Goal: Task Accomplishment & Management: Manage account settings

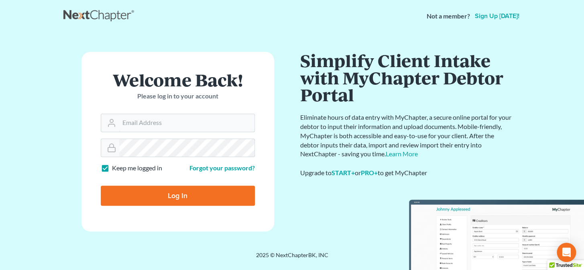
type input "brittney@derrensjohnson.com"
click at [182, 200] on input "Log In" at bounding box center [178, 195] width 154 height 20
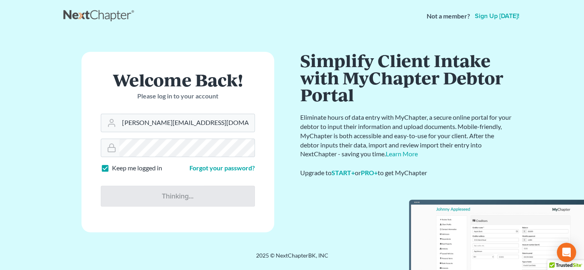
type input "Thinking..."
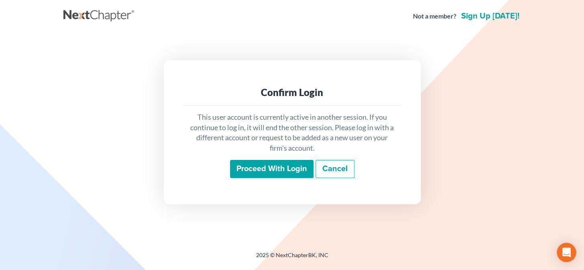
click at [265, 173] on input "Proceed with login" at bounding box center [271, 169] width 83 height 18
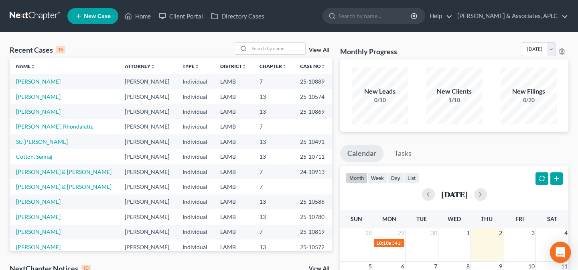
click at [564, 254] on icon "Open Intercom Messenger" at bounding box center [560, 252] width 9 height 10
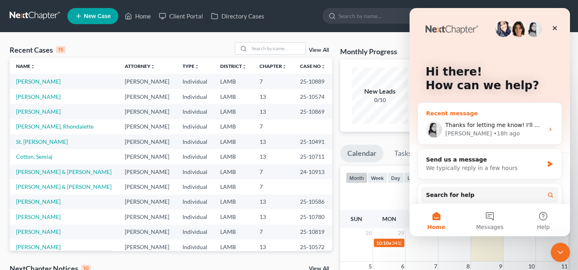
click at [511, 124] on span "Thanks for letting me know! I'll make sure our team investigates why this is ha…" at bounding box center [579, 125] width 269 height 6
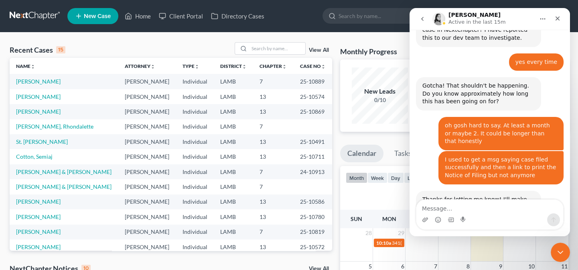
scroll to position [521, 0]
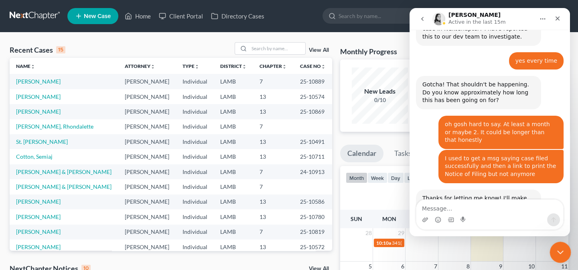
click at [560, 253] on icon "Close Intercom Messenger" at bounding box center [559, 251] width 10 height 10
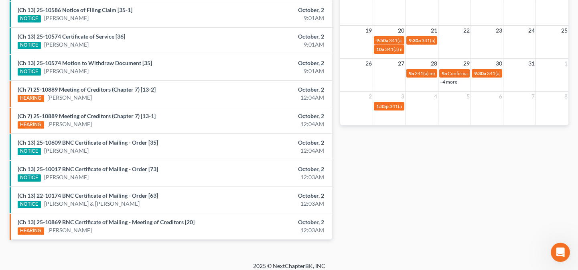
scroll to position [306, 0]
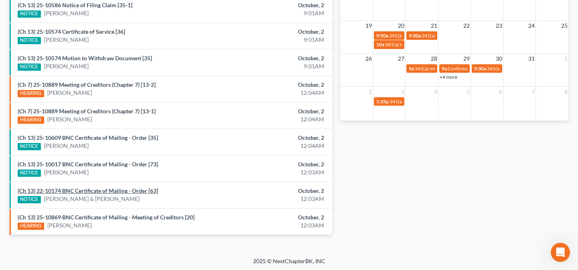
click at [82, 188] on link "(Ch 13) 22-10174 BNC Certificate of Mailing - Order [63]" at bounding box center [88, 190] width 140 height 7
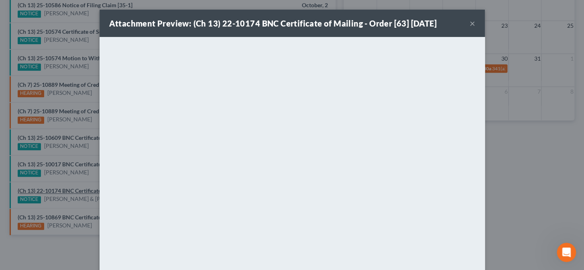
click at [82, 188] on div "Attachment Preview: (Ch 13) 22-10174 BNC Certificate of Mailing - Order [63] 10…" at bounding box center [292, 135] width 584 height 270
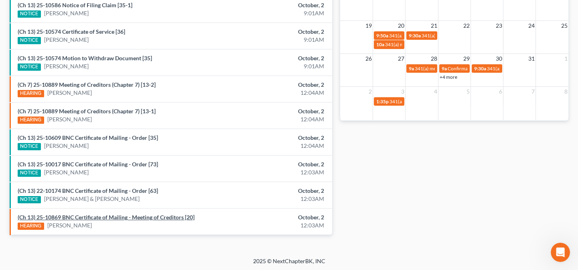
click at [87, 214] on link "(Ch 13) 25-10869 BNC Certificate of Mailing - Meeting of Creditors [20]" at bounding box center [106, 216] width 177 height 7
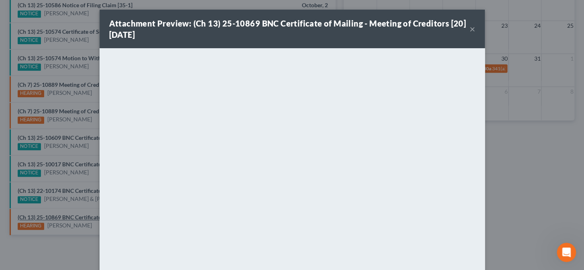
click at [87, 214] on div "Attachment Preview: (Ch 13) 25-10869 BNC Certificate of Mailing - Meeting of Cr…" at bounding box center [292, 135] width 584 height 270
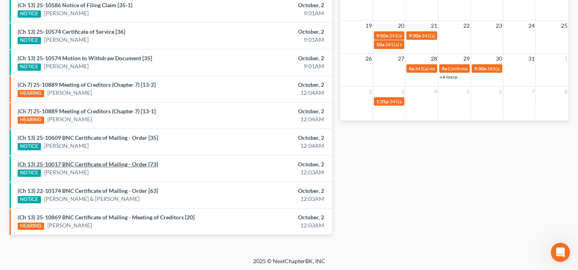
click at [86, 162] on link "(Ch 13) 25-10017 BNC Certificate of Mailing - Order [73]" at bounding box center [88, 163] width 140 height 7
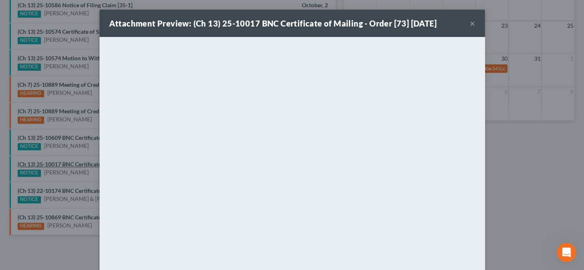
click at [86, 162] on div "Attachment Preview: (Ch 13) 25-10017 BNC Certificate of Mailing - Order [73] 10…" at bounding box center [292, 135] width 584 height 270
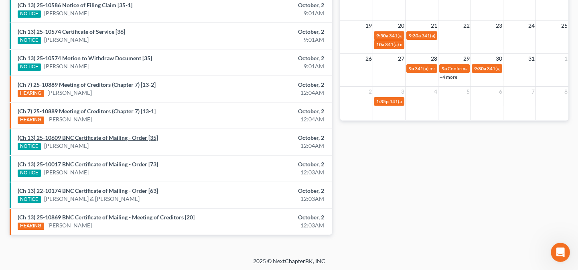
click at [93, 135] on link "(Ch 13) 25-10609 BNC Certificate of Mailing - Order [35]" at bounding box center [88, 137] width 140 height 7
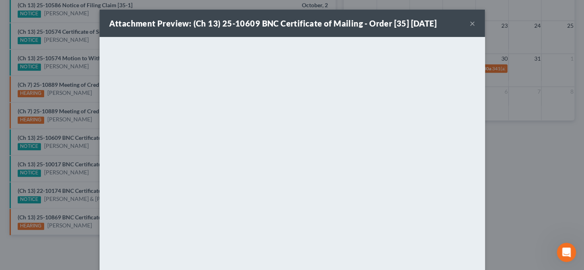
click at [81, 143] on div "Attachment Preview: (Ch 13) 25-10609 BNC Certificate of Mailing - Order [35] 10…" at bounding box center [292, 135] width 584 height 270
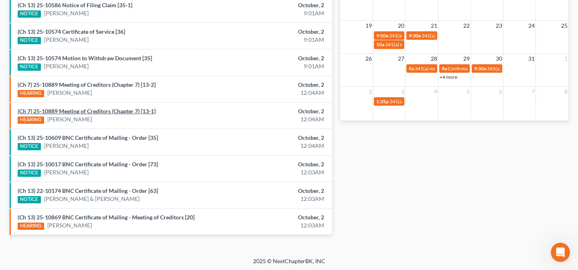
click at [83, 109] on link "(Ch 7) 25-10889 Meeting of Creditors (Chapter 7) [13-1]" at bounding box center [87, 111] width 138 height 7
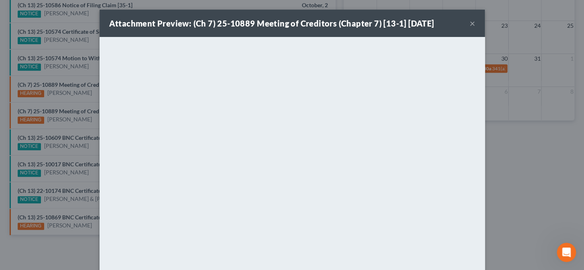
click at [65, 117] on div "Attachment Preview: (Ch 7) 25-10889 Meeting of Creditors (Chapter 7) [13-1] 10/…" at bounding box center [292, 135] width 584 height 270
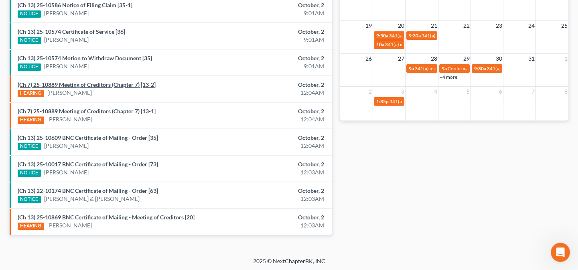
click at [72, 84] on link "(Ch 7) 25-10889 Meeting of Creditors (Chapter 7) [13-2]" at bounding box center [87, 84] width 138 height 7
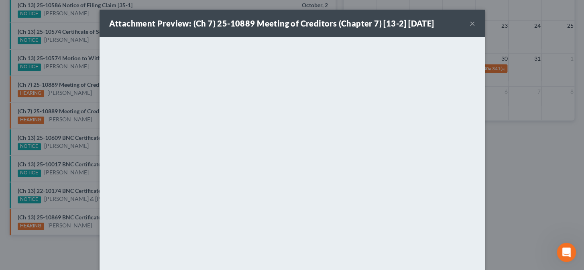
click at [70, 78] on div "Attachment Preview: (Ch 7) 25-10889 Meeting of Creditors (Chapter 7) [13-2] 10/…" at bounding box center [292, 135] width 584 height 270
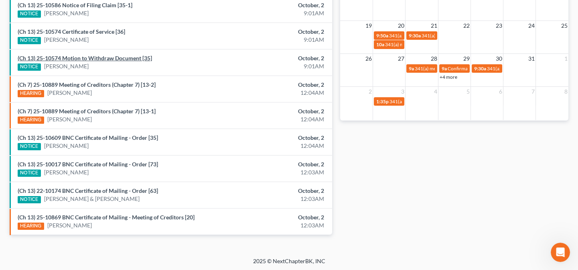
click at [76, 55] on link "(Ch 13) 25-10574 Motion to Withdraw Document [35]" at bounding box center [85, 58] width 134 height 7
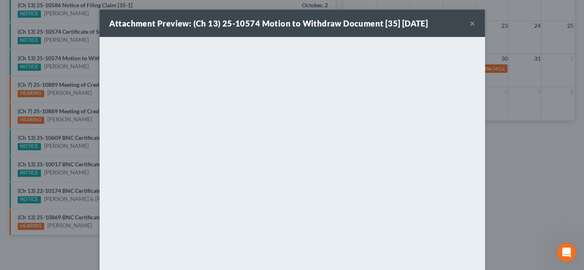
click at [58, 98] on div "Attachment Preview: (Ch 13) 25-10574 Motion to Withdraw Document [35] 10/02/202…" at bounding box center [292, 135] width 584 height 270
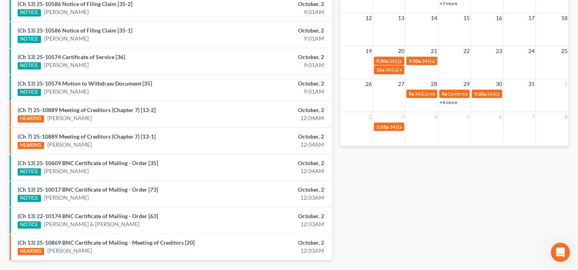
scroll to position [270, 0]
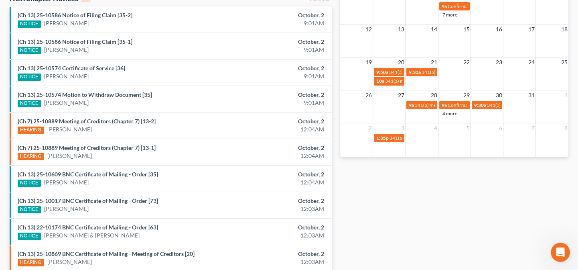
click at [67, 65] on link "(Ch 13) 25-10574 Certificate of Service [36]" at bounding box center [72, 68] width 108 height 7
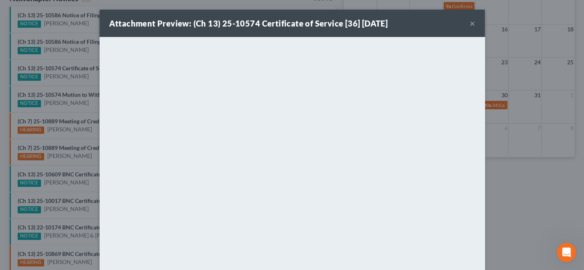
click at [61, 83] on div "Attachment Preview: (Ch 13) 25-10574 Certificate of Service [36] 10/02/2025 × <…" at bounding box center [292, 135] width 584 height 270
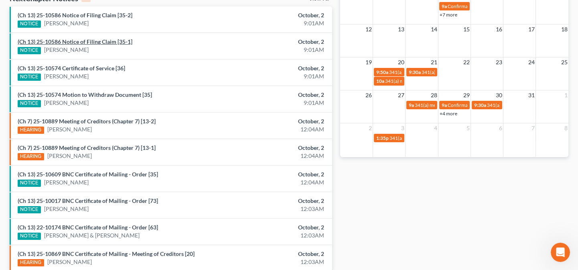
click at [73, 39] on link "(Ch 13) 25-10586 Notice of Filing Claim [35-1]" at bounding box center [75, 41] width 115 height 7
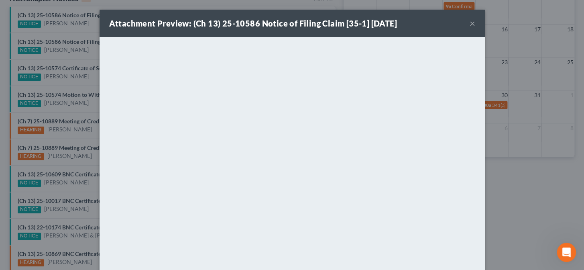
click at [67, 58] on div "Attachment Preview: (Ch 13) 25-10586 Notice of Filing Claim [35-1] 10/02/2025 ×…" at bounding box center [292, 135] width 584 height 270
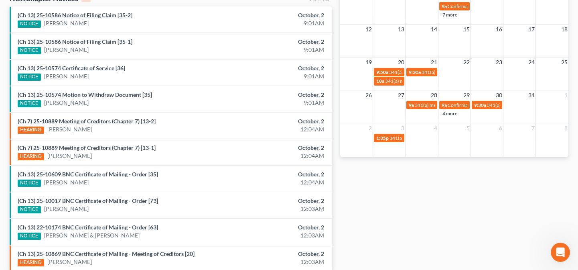
click at [73, 15] on link "(Ch 13) 25-10586 Notice of Filing Claim [35-2]" at bounding box center [75, 15] width 115 height 7
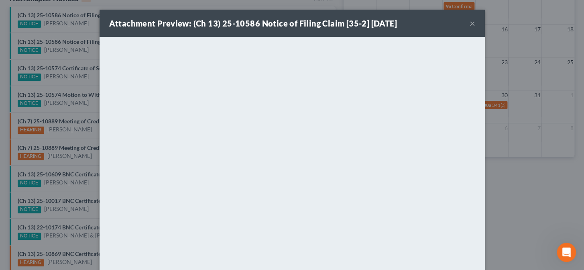
click at [66, 55] on div "Attachment Preview: (Ch 13) 25-10586 Notice of Filing Claim [35-2] 10/02/2025 ×…" at bounding box center [292, 135] width 584 height 270
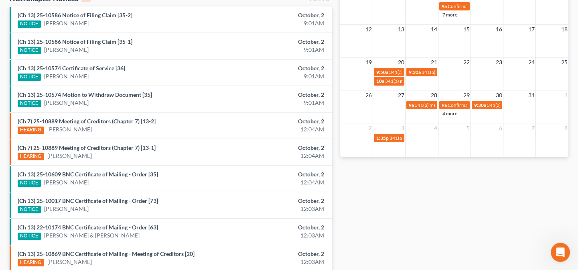
scroll to position [233, 0]
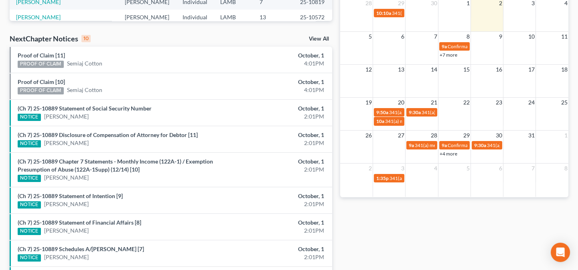
scroll to position [213, 0]
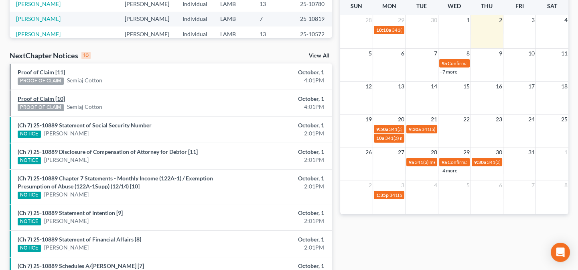
click at [51, 97] on link "Proof of Claim [10]" at bounding box center [41, 98] width 47 height 7
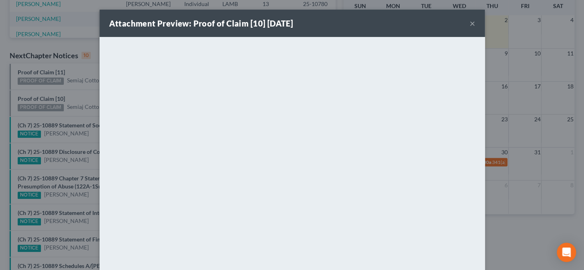
click at [76, 95] on div "Attachment Preview: Proof of Claim [10] 10/01/2025 × <object ng-attr-data='http…" at bounding box center [292, 135] width 584 height 270
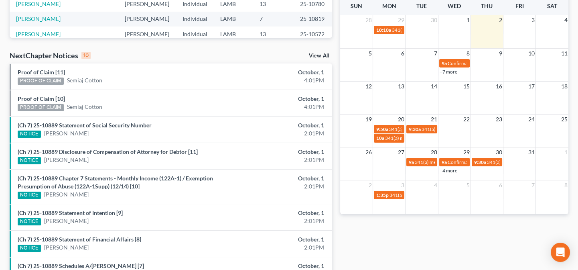
click at [55, 72] on link "Proof of Claim [11]" at bounding box center [41, 72] width 47 height 7
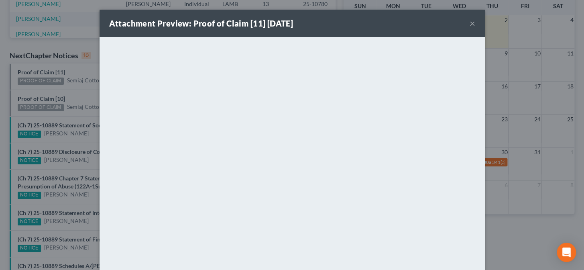
click at [31, 89] on div "Attachment Preview: Proof of Claim [11] 10/01/2025 × <object ng-attr-data='http…" at bounding box center [292, 135] width 584 height 270
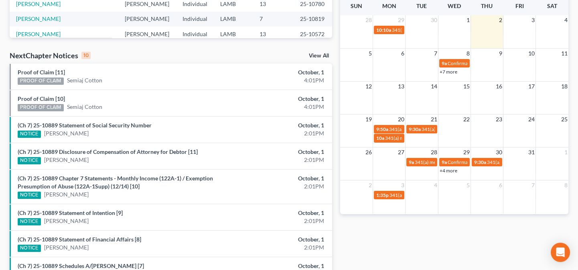
click at [58, 93] on li "Proof of Claim [10] PROOF OF CLAIM Semiaj Cotton October, 1 4:01PM" at bounding box center [171, 102] width 323 height 26
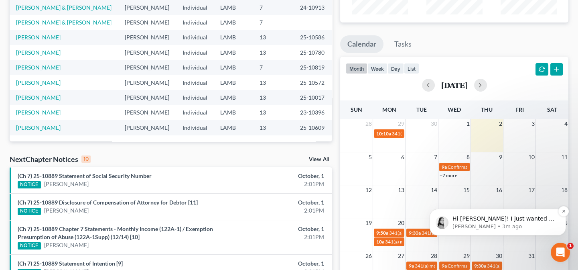
click at [521, 225] on p "[PERSON_NAME] • 3m ago" at bounding box center [503, 226] width 103 height 7
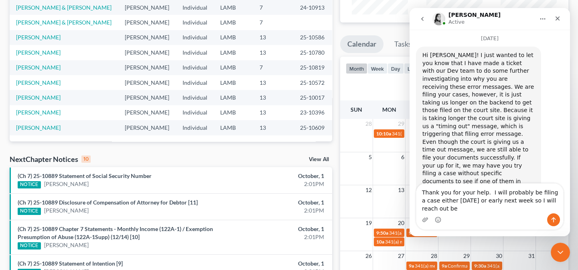
scroll to position [751, 0]
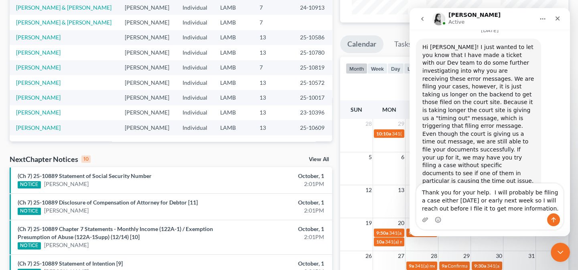
type textarea "Thank you for your help. I will probably be filing a case either [DATE] or earl…"
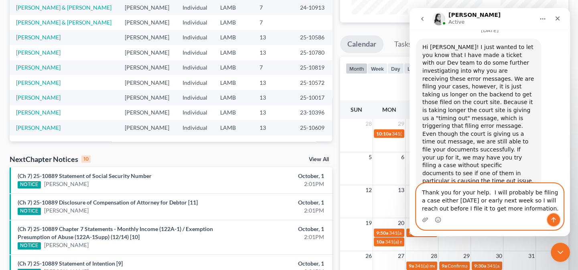
click at [554, 219] on icon "Send a message…" at bounding box center [553, 219] width 6 height 6
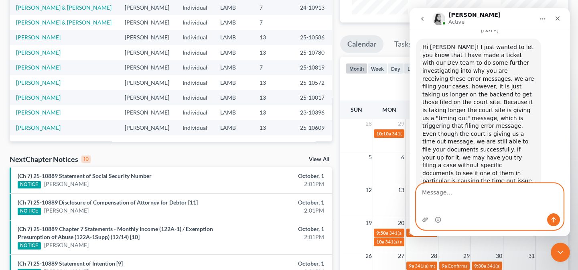
scroll to position [764, 0]
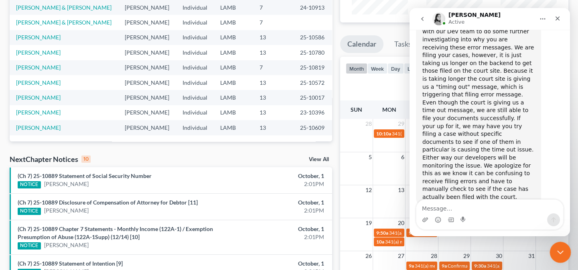
click at [560, 250] on icon "Close Intercom Messenger" at bounding box center [559, 251] width 10 height 10
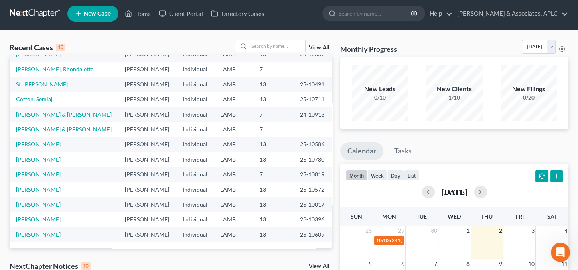
scroll to position [0, 0]
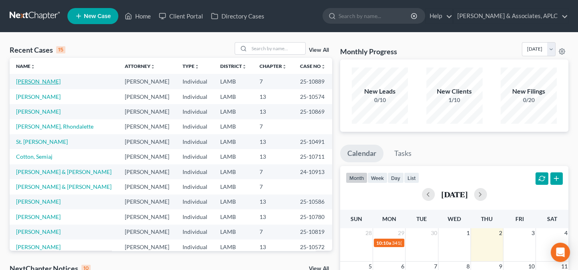
click at [34, 83] on link "[PERSON_NAME]" at bounding box center [38, 81] width 45 height 7
select select "0"
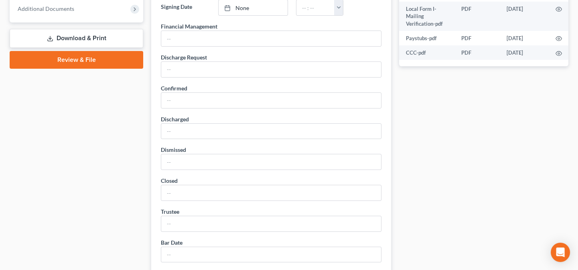
scroll to position [365, 0]
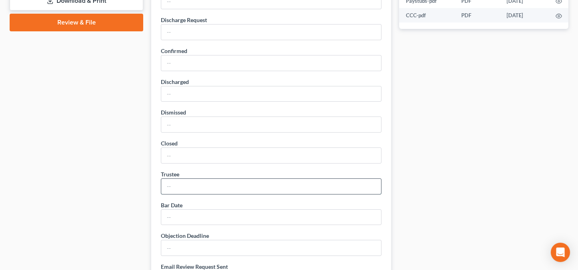
click at [219, 191] on input "text" at bounding box center [271, 186] width 220 height 15
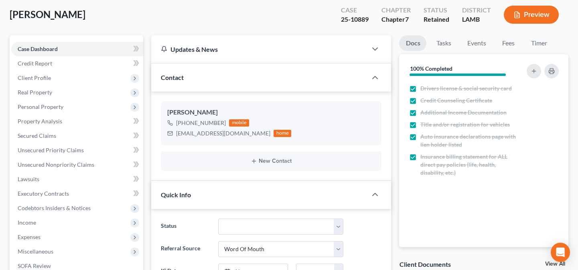
scroll to position [36, 0]
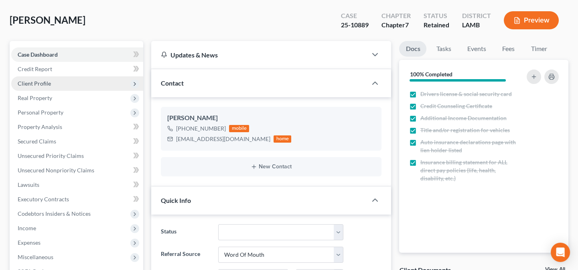
type input "Martin Schott"
click at [40, 84] on span "Client Profile" at bounding box center [34, 83] width 33 height 7
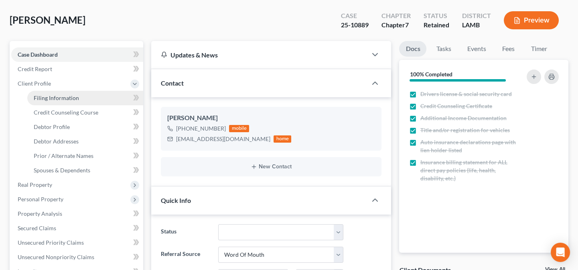
click at [57, 94] on span "Filing Information" at bounding box center [56, 97] width 45 height 7
select select "1"
select select "0"
select select "19"
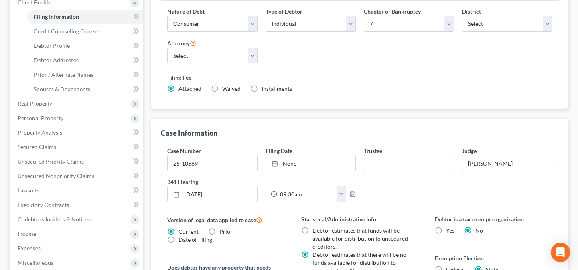
scroll to position [146, 0]
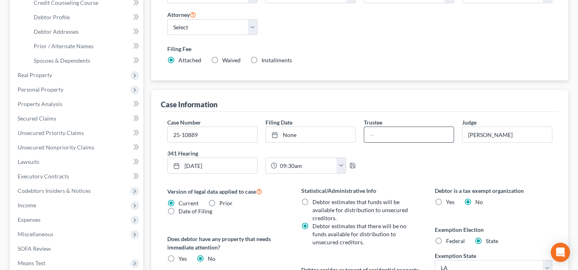
click at [386, 137] on input "text" at bounding box center [408, 134] width 89 height 15
type input "Martin Schott"
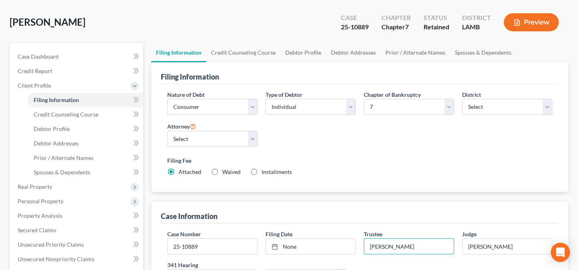
scroll to position [0, 0]
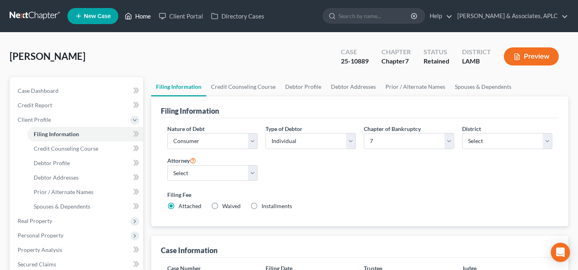
click at [145, 16] on link "Home" at bounding box center [138, 16] width 34 height 14
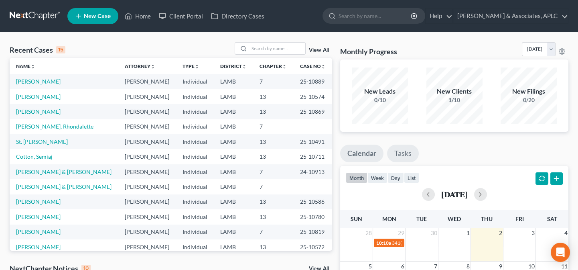
click at [406, 155] on link "Tasks" at bounding box center [403, 153] width 32 height 18
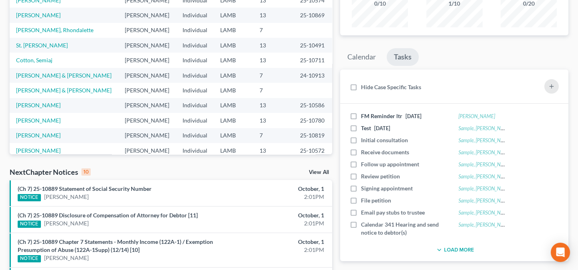
scroll to position [109, 0]
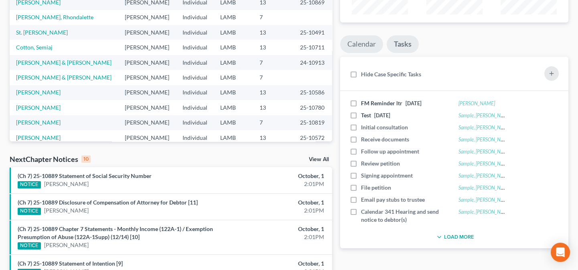
click at [351, 41] on link "Calendar" at bounding box center [361, 44] width 43 height 18
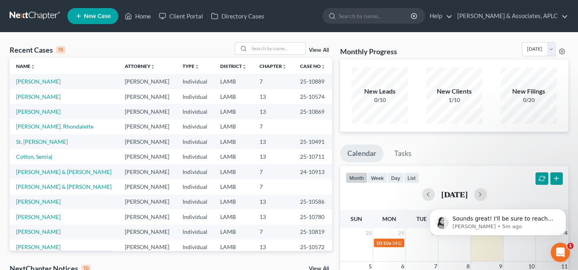
scroll to position [0, 0]
click at [557, 250] on icon "Open Intercom Messenger" at bounding box center [559, 250] width 13 height 13
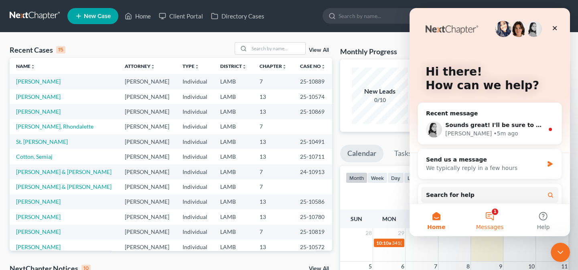
click at [493, 216] on button "1 Messages" at bounding box center [489, 220] width 53 height 32
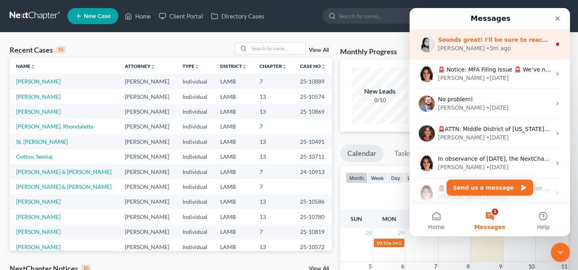
click at [486, 44] on div "• 5m ago" at bounding box center [498, 48] width 24 height 8
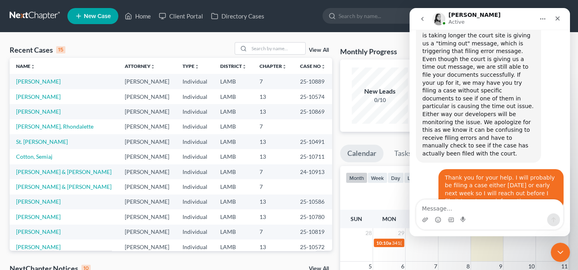
scroll to position [809, 0]
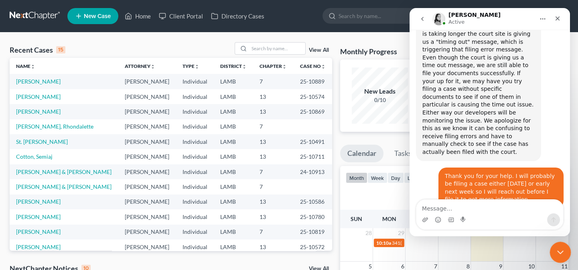
click at [560, 250] on icon "Close Intercom Messenger" at bounding box center [559, 251] width 10 height 10
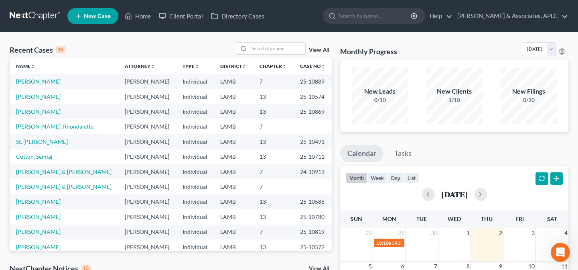
scroll to position [826, 0]
click at [561, 253] on icon "Open Intercom Messenger" at bounding box center [559, 250] width 13 height 13
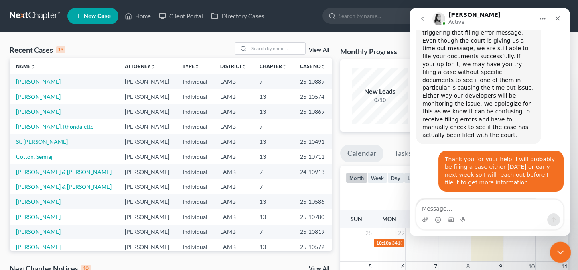
click at [561, 254] on icon "Close Intercom Messenger" at bounding box center [559, 251] width 10 height 10
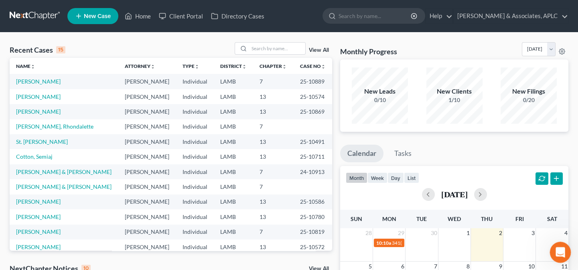
click at [559, 252] on icon "Open Intercom Messenger" at bounding box center [559, 250] width 13 height 13
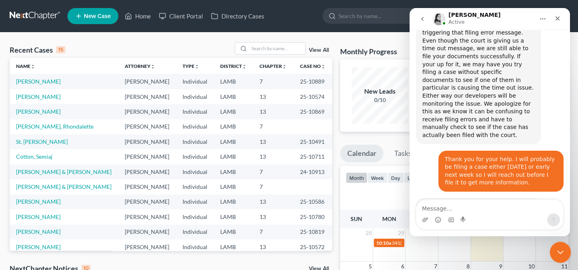
click at [559, 252] on icon "Close Intercom Messenger" at bounding box center [559, 251] width 10 height 10
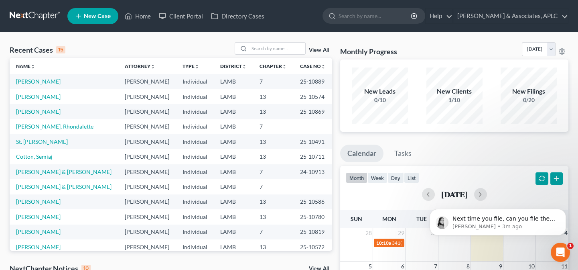
scroll to position [869, 0]
click at [560, 253] on icon "Open Intercom Messenger" at bounding box center [559, 250] width 13 height 13
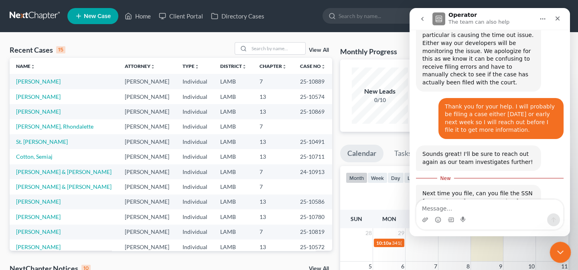
scroll to position [883, 0]
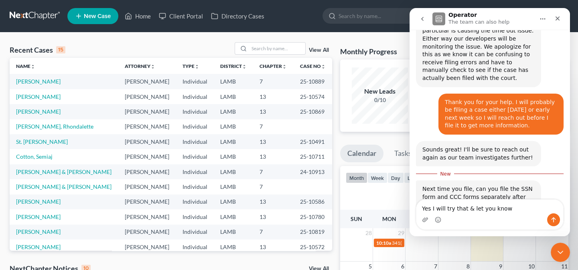
type textarea "Yes I will try that & let you know"
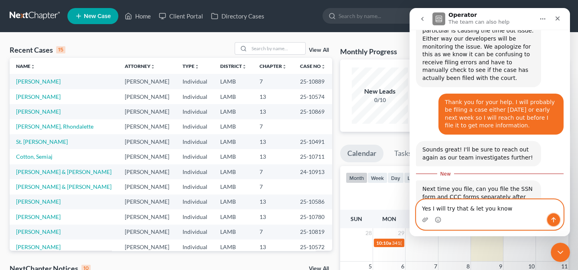
click at [549, 217] on button "Send a message…" at bounding box center [553, 219] width 13 height 13
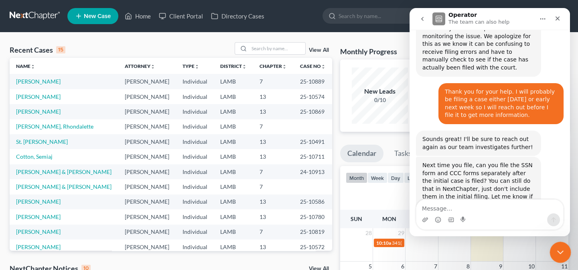
click at [561, 251] on icon "Close Intercom Messenger" at bounding box center [559, 251] width 10 height 10
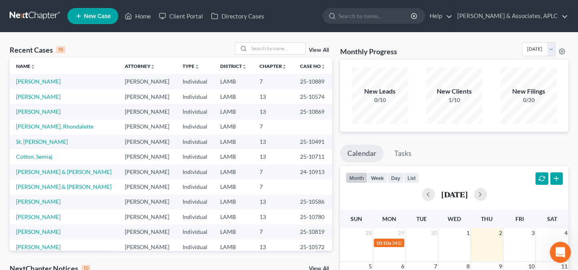
click at [558, 256] on icon "Open Intercom Messenger" at bounding box center [559, 250] width 13 height 13
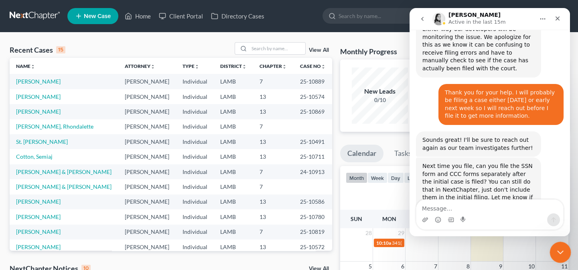
click at [558, 256] on div "Close Intercom Messenger" at bounding box center [559, 250] width 19 height 19
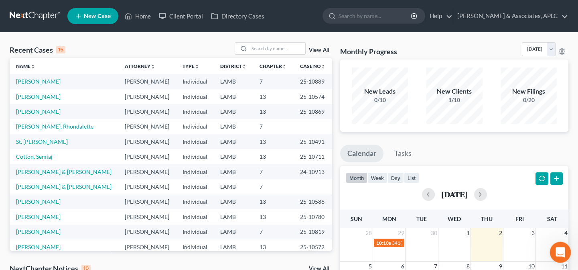
click at [554, 251] on icon "Open Intercom Messenger" at bounding box center [559, 250] width 13 height 13
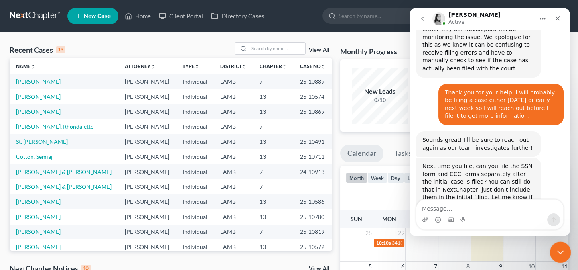
click at [554, 251] on icon "Close Intercom Messenger" at bounding box center [559, 251] width 10 height 10
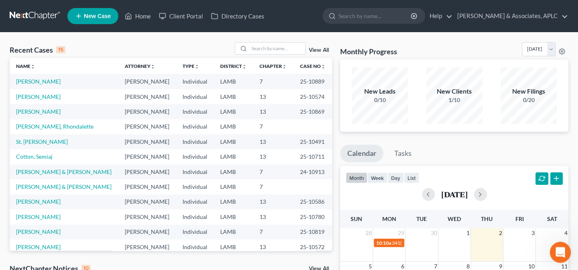
click at [558, 248] on icon "Open Intercom Messenger" at bounding box center [559, 250] width 13 height 13
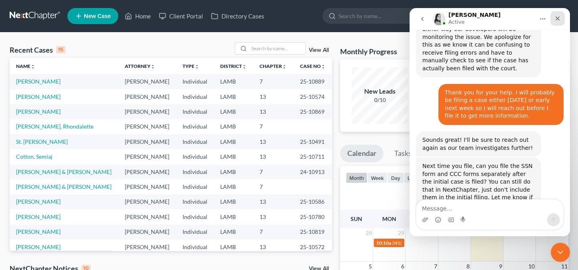
click at [556, 14] on div "Close" at bounding box center [557, 18] width 14 height 14
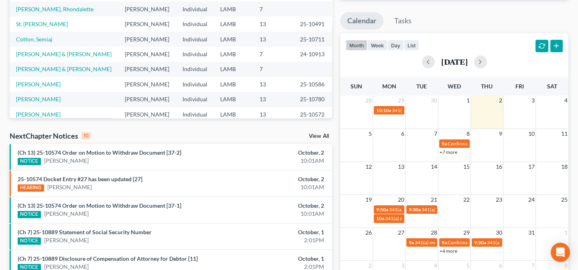
scroll to position [146, 0]
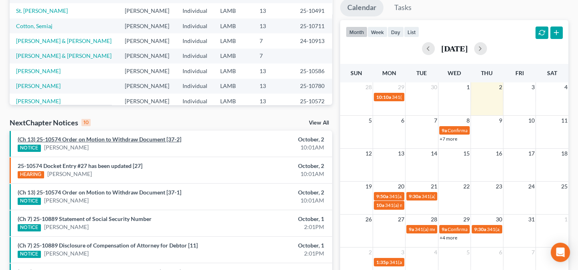
click at [150, 140] on link "(Ch 13) 25-10574 Order on Motion to Withdraw Document [37-2]" at bounding box center [100, 139] width 164 height 7
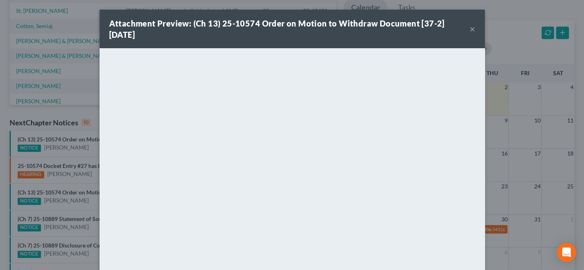
click at [68, 180] on div "Attachment Preview: (Ch 13) 25-10574 Order on Motion to Withdraw Document [37-2…" at bounding box center [292, 135] width 584 height 270
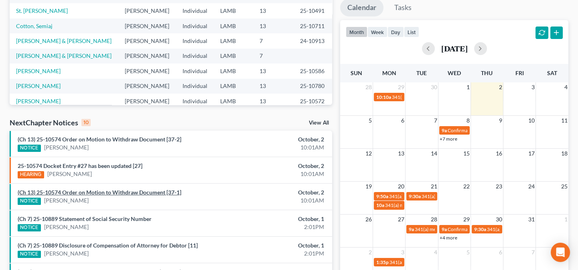
click at [71, 190] on link "(Ch 13) 25-10574 Order on Motion to Withdraw Document [37-1]" at bounding box center [100, 192] width 164 height 7
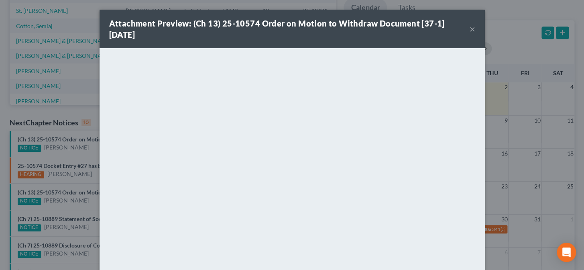
click at [30, 152] on div "Attachment Preview: (Ch 13) 25-10574 Order on Motion to Withdraw Document [37-1…" at bounding box center [292, 135] width 584 height 270
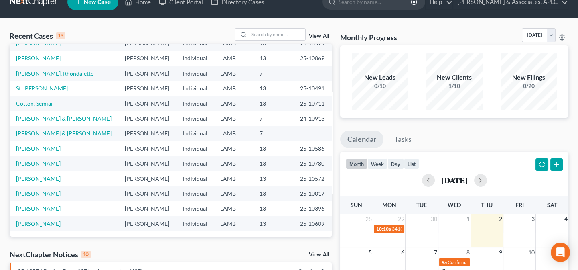
scroll to position [55, 0]
click at [276, 36] on input "search" at bounding box center [277, 34] width 56 height 12
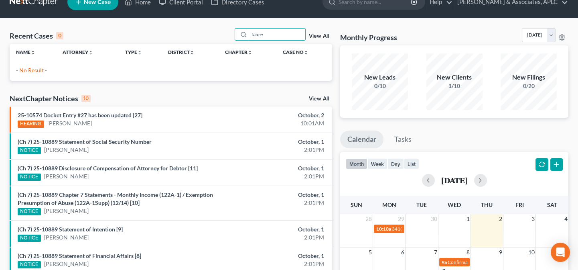
scroll to position [0, 0]
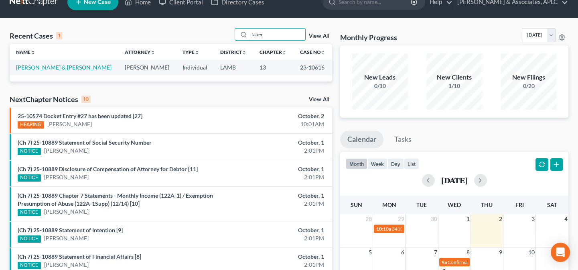
type input "faber"
click at [50, 72] on td "[PERSON_NAME] & [PERSON_NAME]" at bounding box center [64, 67] width 109 height 15
click at [48, 68] on link "[PERSON_NAME] & [PERSON_NAME]" at bounding box center [63, 67] width 95 height 7
select select "1"
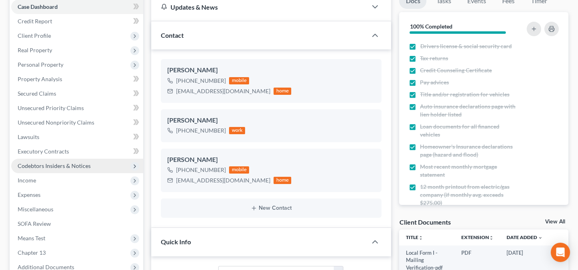
scroll to position [87, 0]
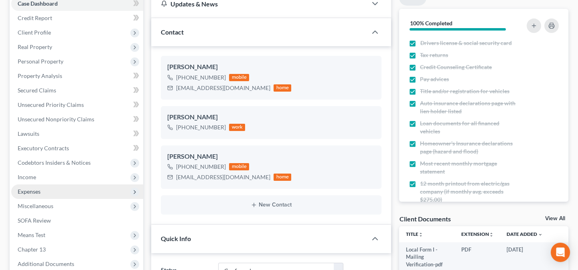
click at [41, 189] on span "Expenses" at bounding box center [77, 191] width 132 height 14
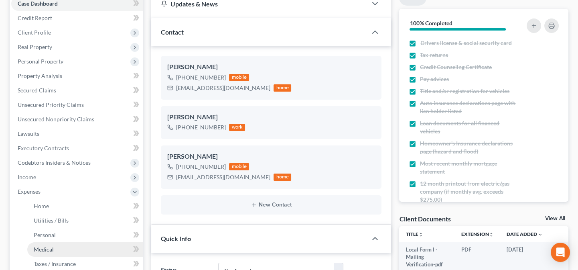
click at [77, 246] on link "Medical" at bounding box center [85, 249] width 116 height 14
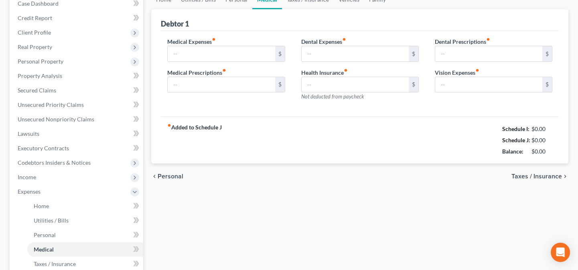
scroll to position [16, 0]
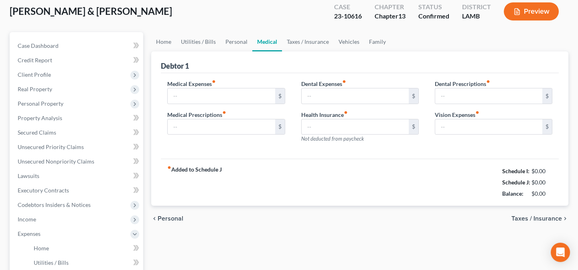
type input "50.00"
type input "0.00"
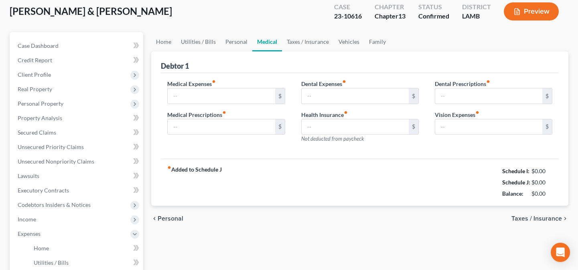
type input "0.00"
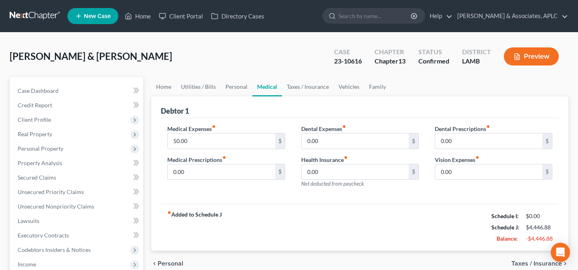
scroll to position [0, 0]
click at [233, 85] on link "Personal" at bounding box center [237, 86] width 32 height 19
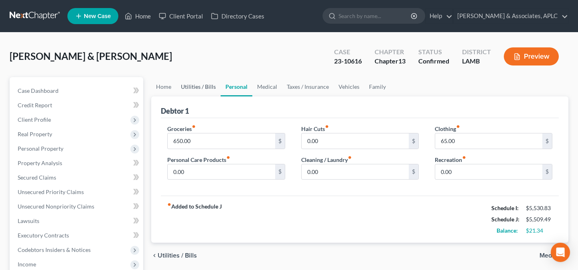
click at [190, 85] on link "Utilities / Bills" at bounding box center [198, 86] width 45 height 19
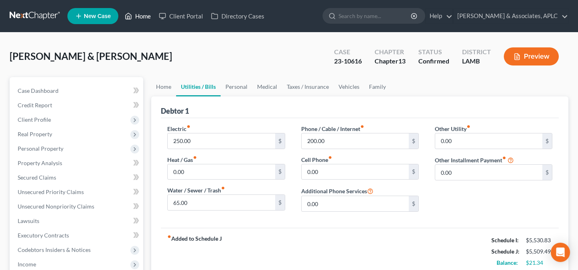
click at [142, 16] on link "Home" at bounding box center [138, 16] width 34 height 14
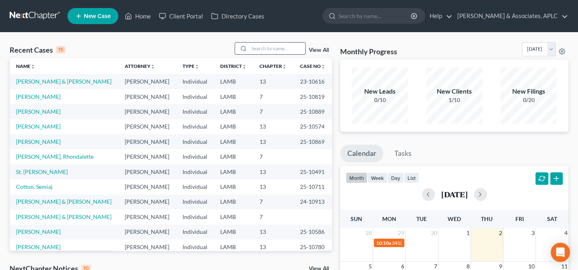
click at [262, 47] on input "search" at bounding box center [277, 49] width 56 height 12
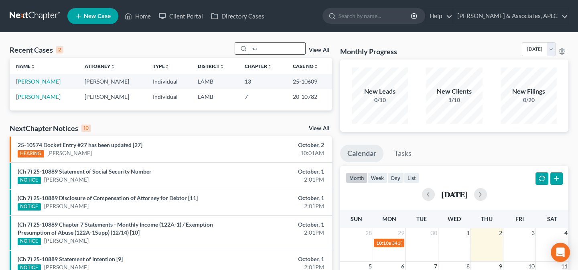
type input "b"
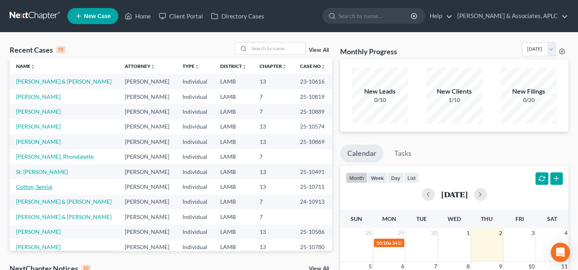
click at [36, 187] on link "Cotton, Semiaj" at bounding box center [34, 186] width 37 height 7
select select "8"
select select "0"
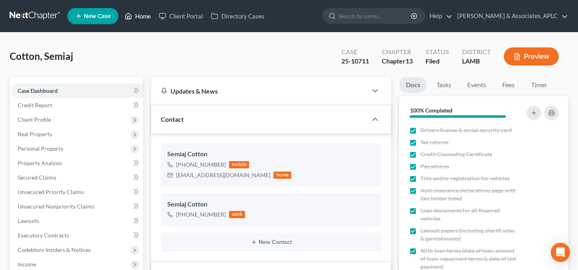
click at [143, 14] on link "Home" at bounding box center [138, 16] width 34 height 14
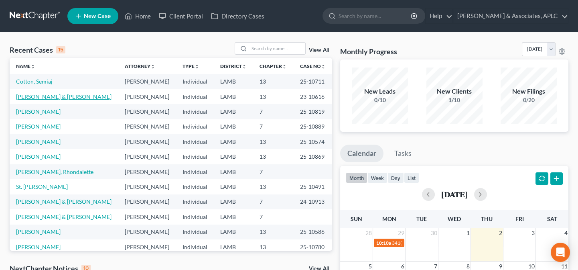
click at [60, 97] on link "[PERSON_NAME] & [PERSON_NAME]" at bounding box center [63, 96] width 95 height 7
select select "1"
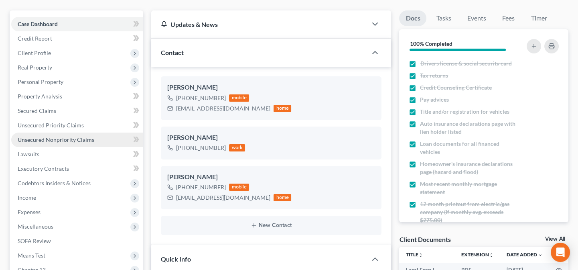
scroll to position [73, 0]
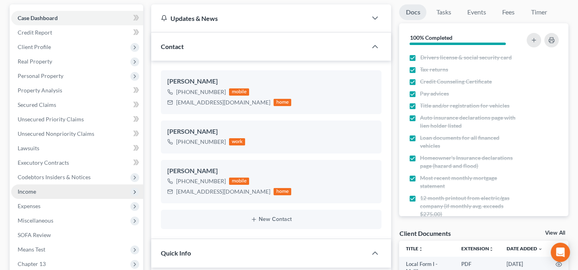
click at [34, 195] on span "Income" at bounding box center [77, 191] width 132 height 14
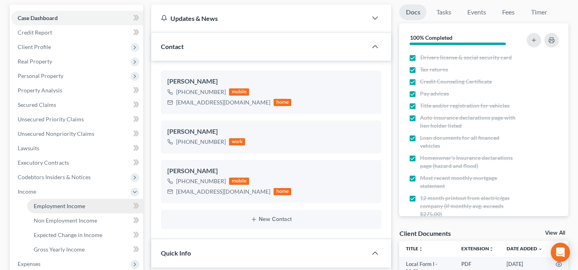
click at [44, 204] on span "Employment Income" at bounding box center [59, 205] width 51 height 7
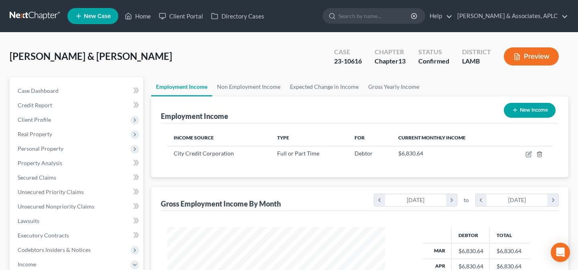
scroll to position [144, 234]
click at [243, 83] on link "Non Employment Income" at bounding box center [248, 86] width 73 height 19
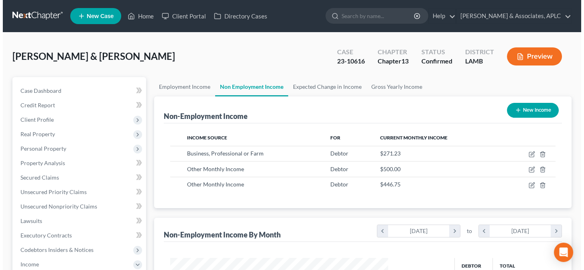
scroll to position [144, 234]
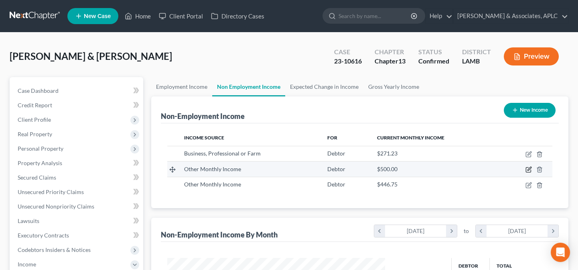
click at [529, 168] on icon "button" at bounding box center [528, 169] width 6 height 6
select select "13"
select select "0"
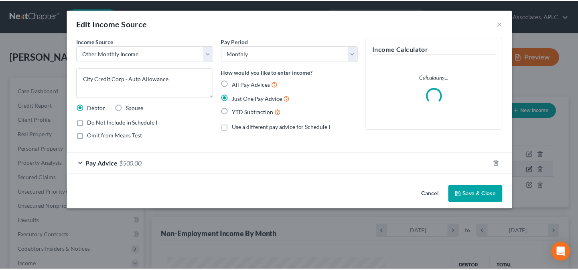
scroll to position [144, 236]
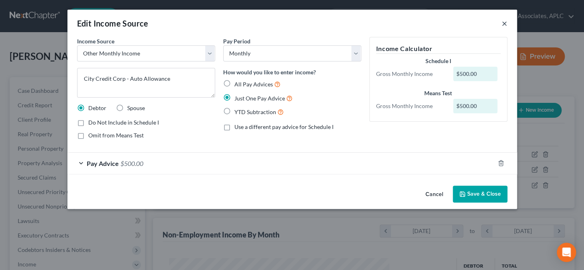
click at [505, 22] on button "×" at bounding box center [504, 23] width 6 height 10
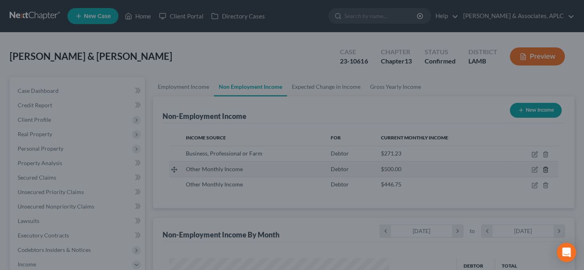
scroll to position [400998, 400908]
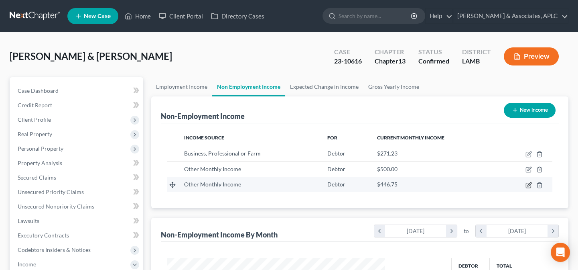
click at [528, 182] on icon "button" at bounding box center [528, 185] width 6 height 6
select select "13"
select select "0"
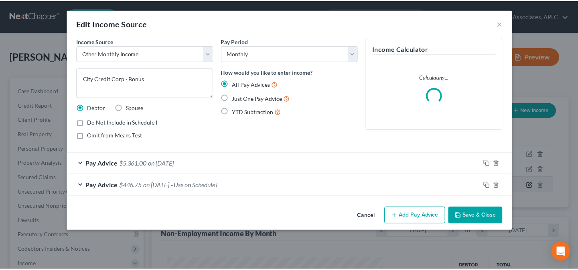
scroll to position [144, 236]
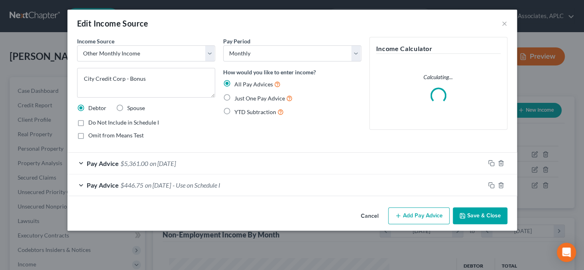
click at [501, 24] on div "Edit Income Source ×" at bounding box center [291, 23] width 449 height 27
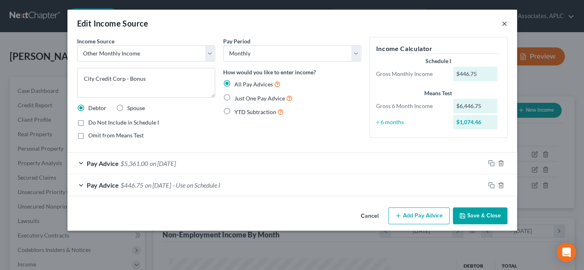
drag, startPoint x: 502, startPoint y: 20, endPoint x: 505, endPoint y: 24, distance: 5.1
click at [502, 20] on button "×" at bounding box center [504, 23] width 6 height 10
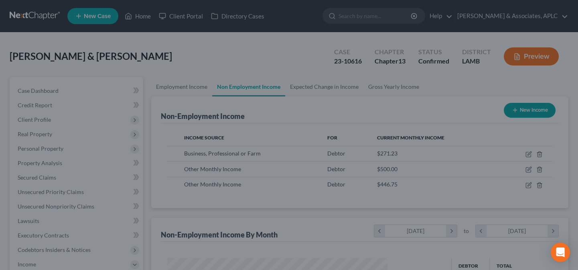
scroll to position [400998, 400908]
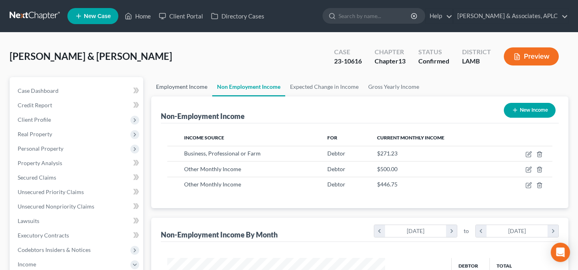
click at [191, 85] on link "Employment Income" at bounding box center [181, 86] width 61 height 19
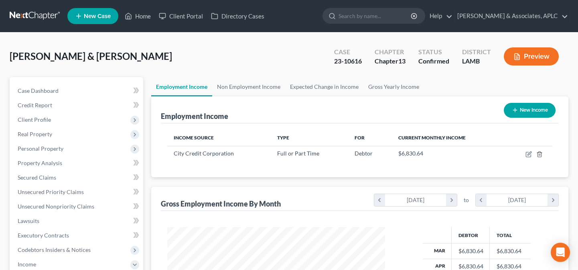
scroll to position [144, 234]
click at [145, 16] on link "Home" at bounding box center [138, 16] width 34 height 14
